Goal: Find specific page/section: Find specific page/section

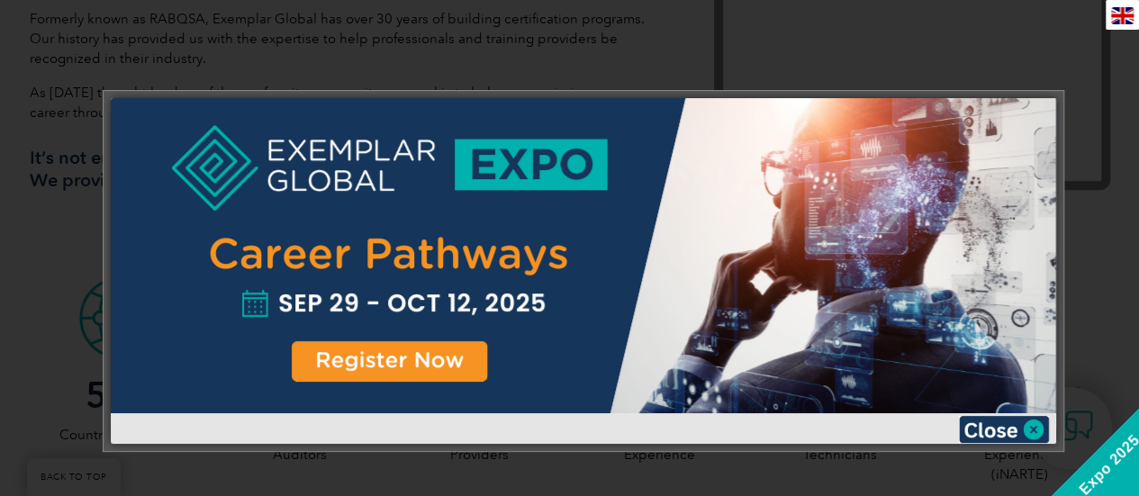
scroll to position [450, 0]
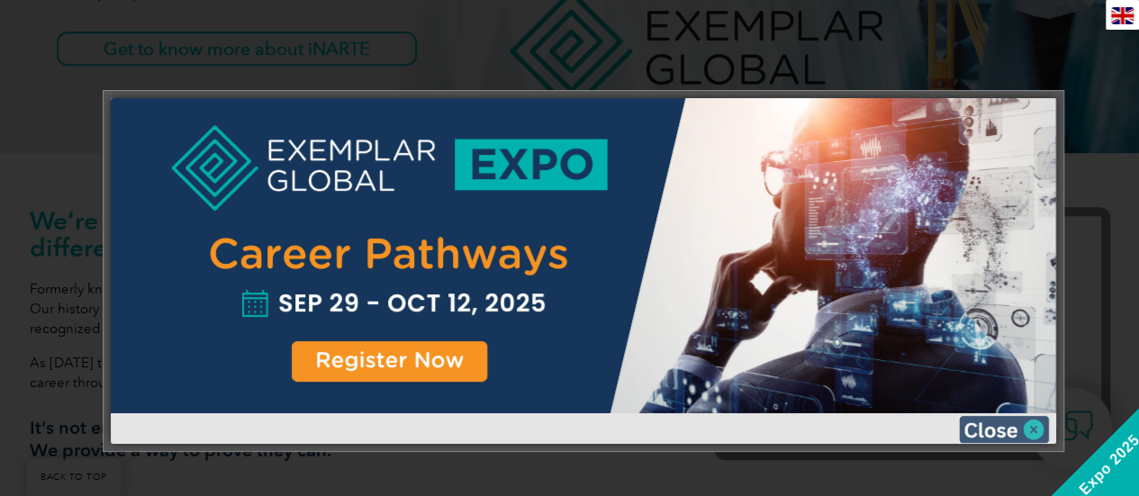
click at [1027, 427] on img at bounding box center [1004, 429] width 90 height 27
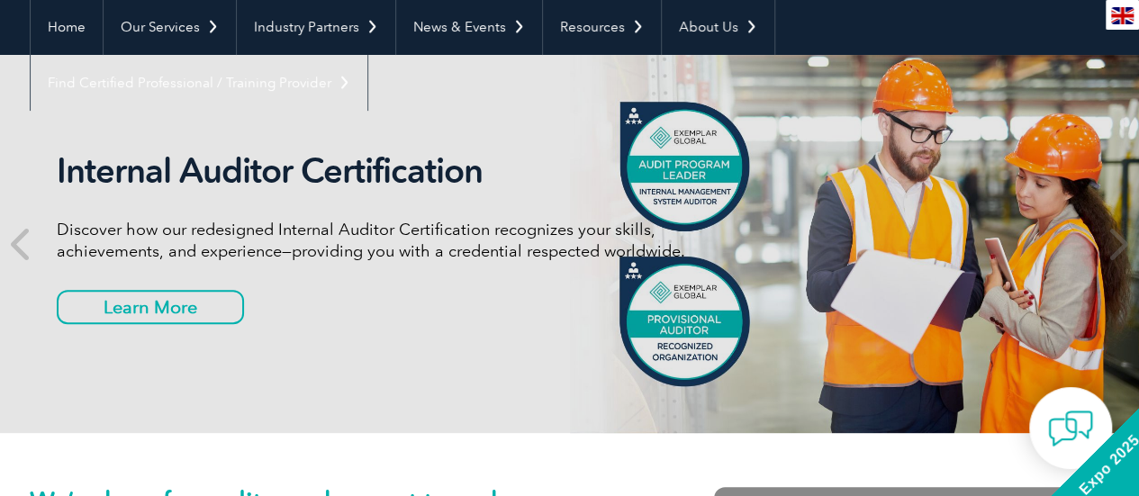
scroll to position [0, 0]
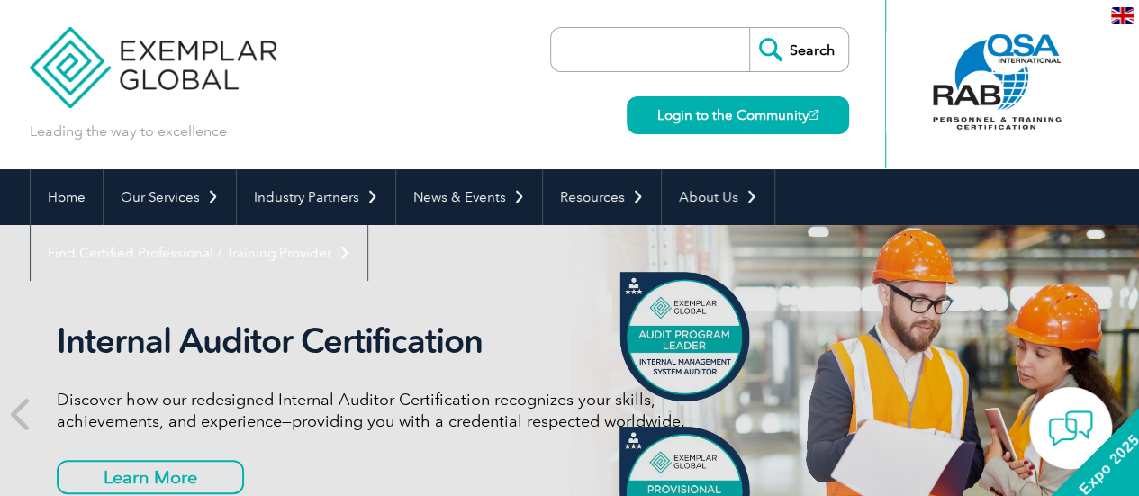
click at [629, 43] on input "search" at bounding box center [654, 49] width 189 height 43
type input "42001"
click at [749, 28] on input "Search" at bounding box center [798, 49] width 99 height 43
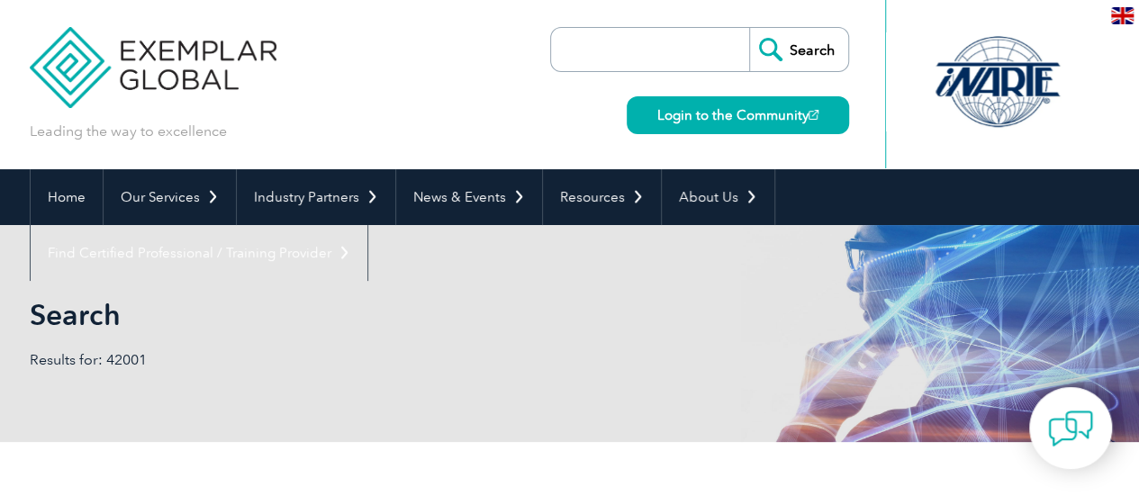
click at [624, 51] on input "search" at bounding box center [654, 49] width 189 height 43
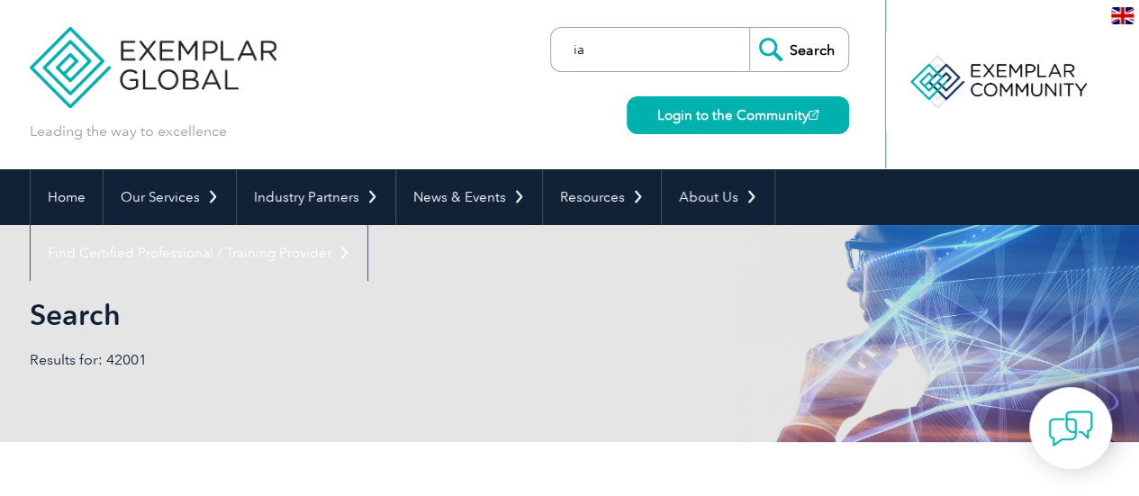
type input "ia"
click at [749, 28] on input "Search" at bounding box center [798, 49] width 99 height 43
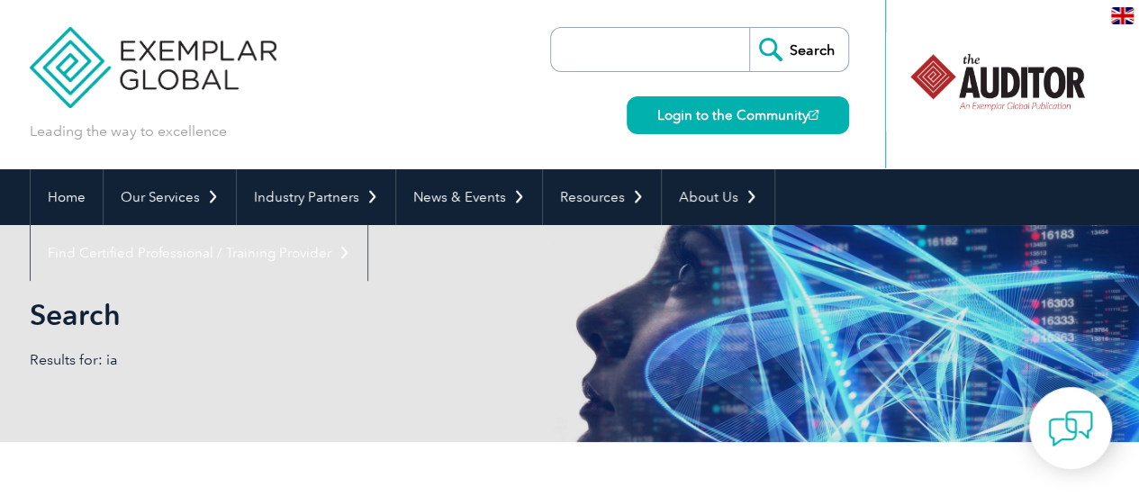
click at [405, 75] on div "Leading the way to excellence Search" at bounding box center [570, 84] width 1081 height 169
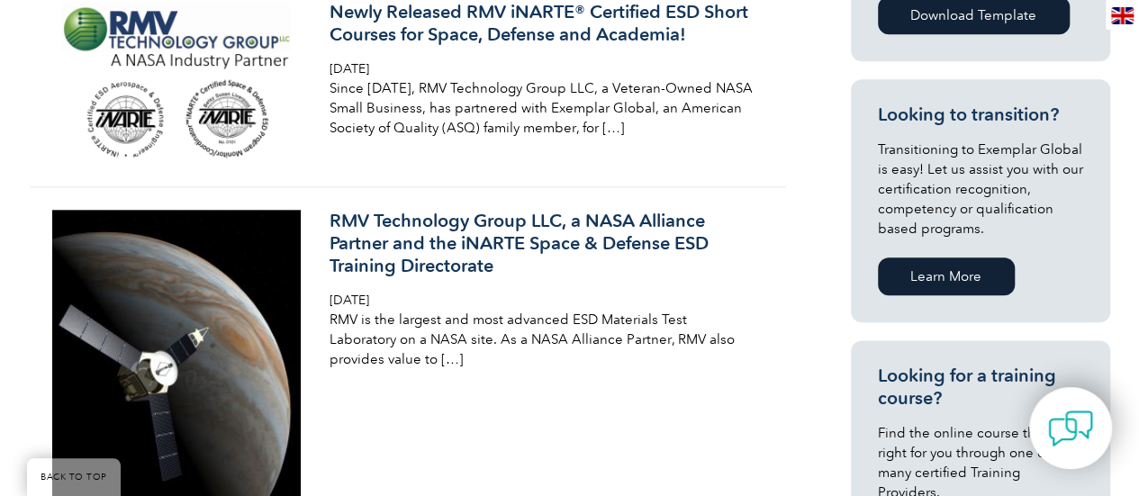
scroll to position [1081, 0]
